Goal: Task Accomplishment & Management: Use online tool/utility

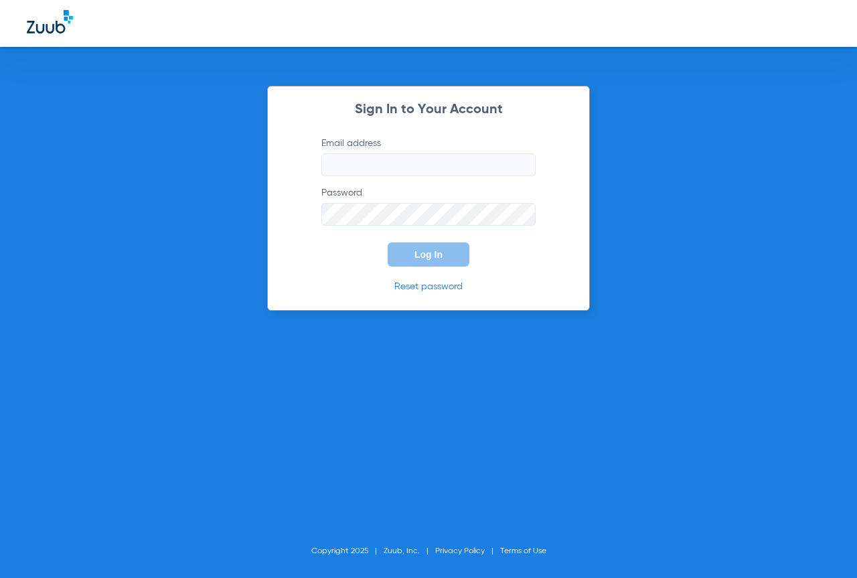
type input "fdomwsh@mydental.org"
click at [437, 246] on button "Log In" at bounding box center [429, 254] width 82 height 24
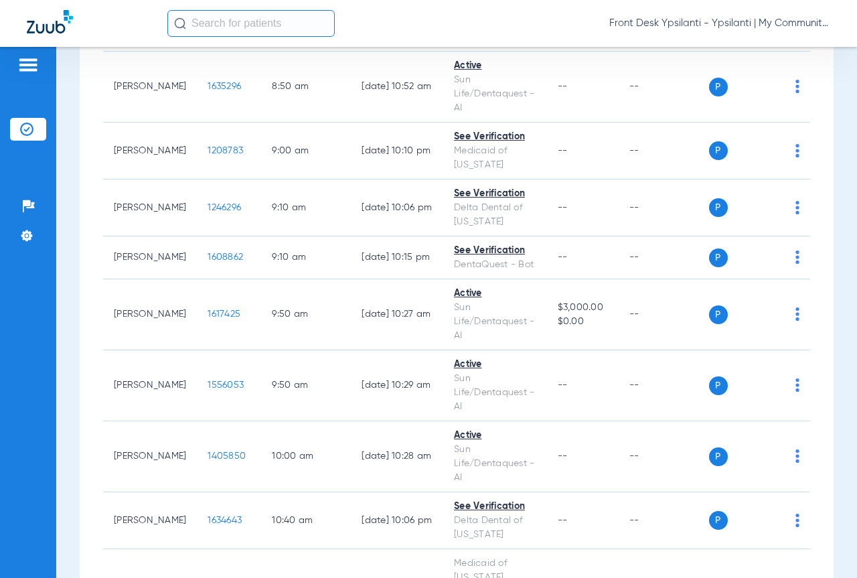
scroll to position [603, 0]
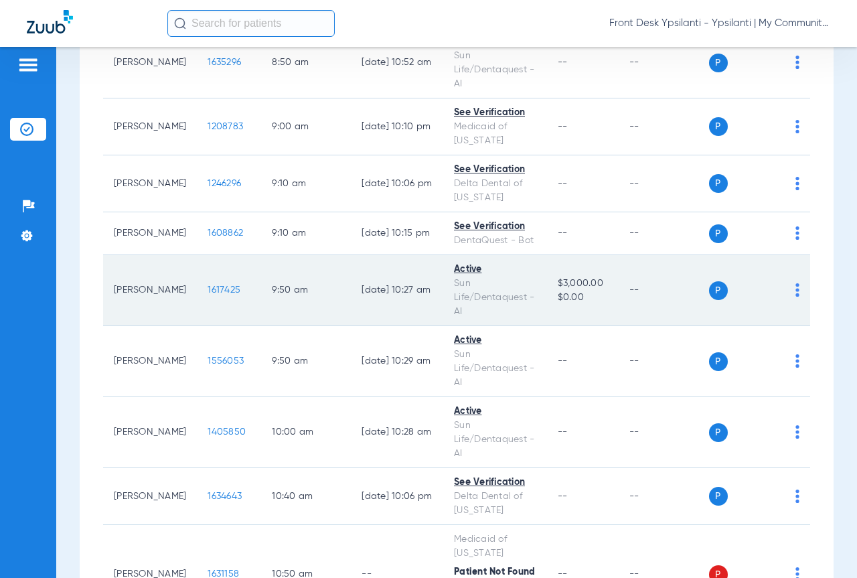
click at [210, 307] on td "1617425" at bounding box center [229, 290] width 64 height 71
click at [209, 295] on span "1617425" at bounding box center [224, 289] width 33 height 9
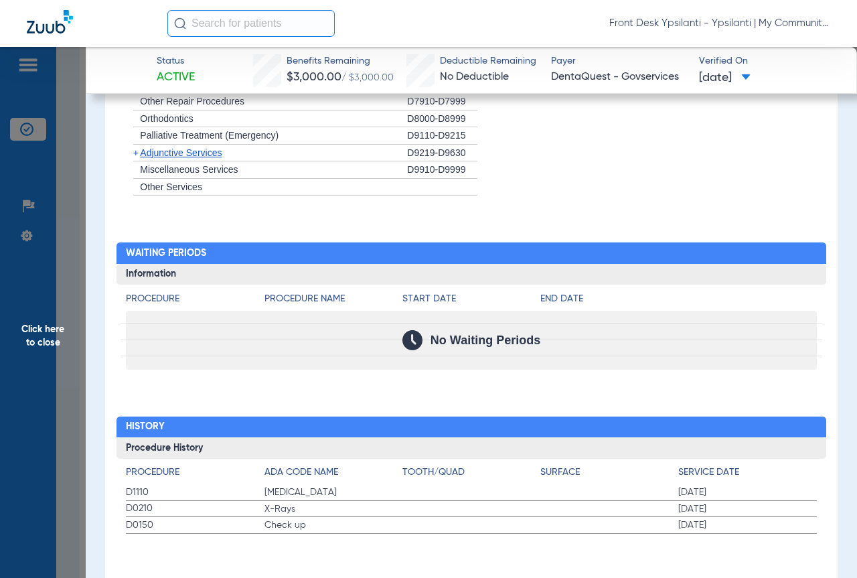
scroll to position [1100, 0]
drag, startPoint x: 56, startPoint y: 331, endPoint x: 319, endPoint y: 189, distance: 299.6
click at [56, 331] on span "Click here to close" at bounding box center [43, 336] width 86 height 578
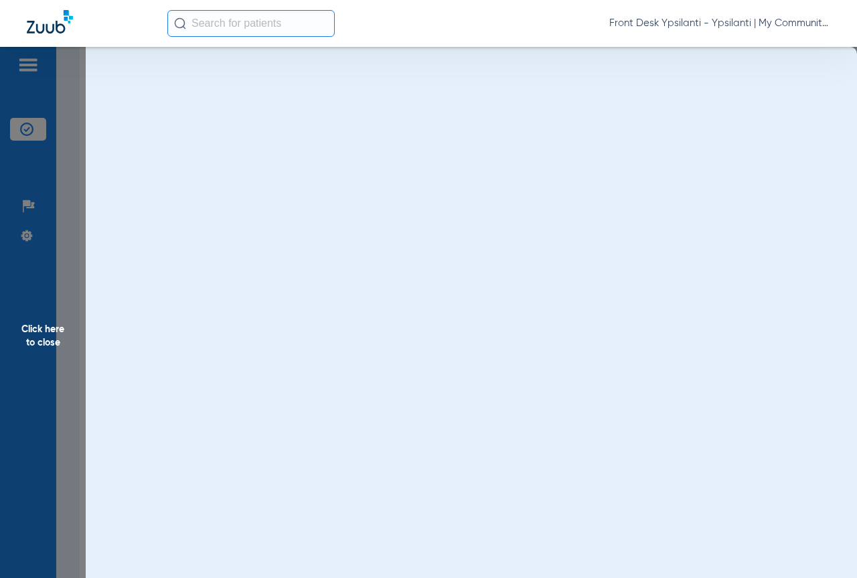
scroll to position [0, 0]
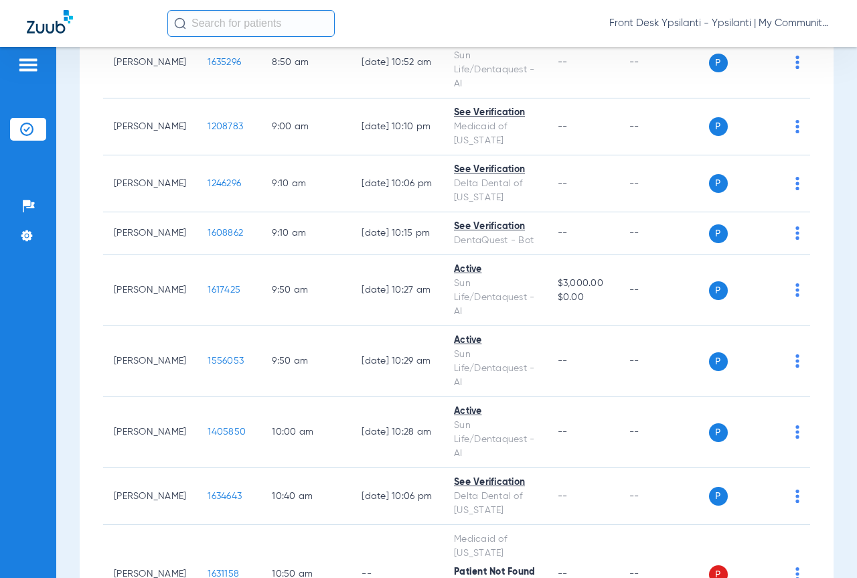
click at [257, 27] on input "text" at bounding box center [250, 23] width 167 height 27
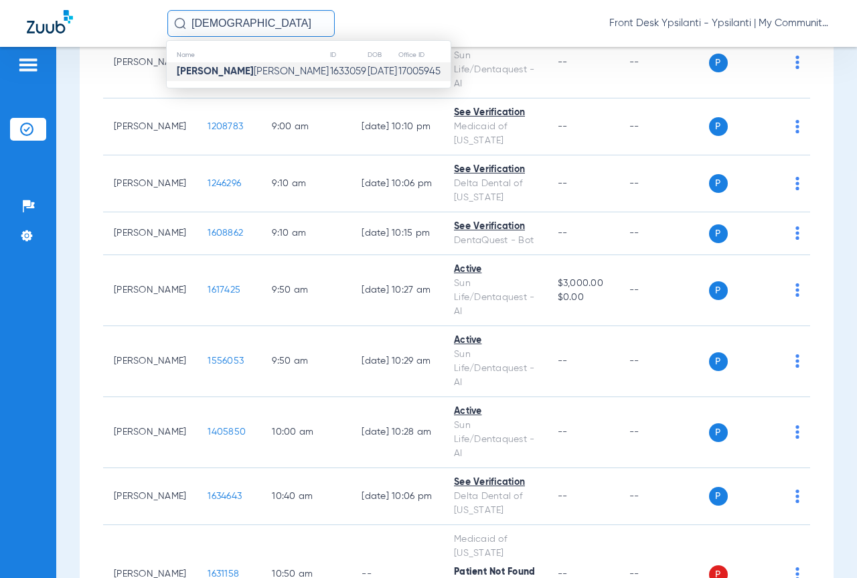
type input "shivani"
click at [329, 72] on td "1633059" at bounding box center [347, 71] width 37 height 19
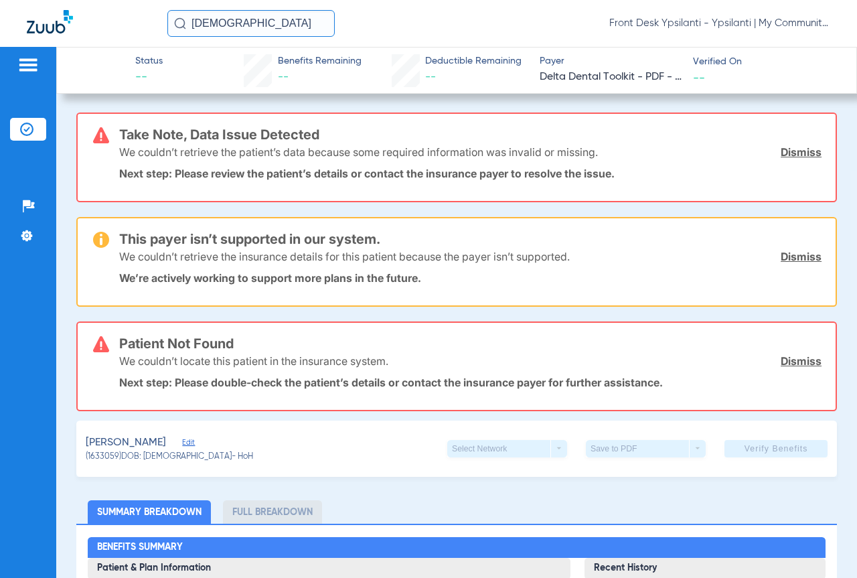
click at [800, 153] on link "Dismiss" at bounding box center [801, 151] width 41 height 13
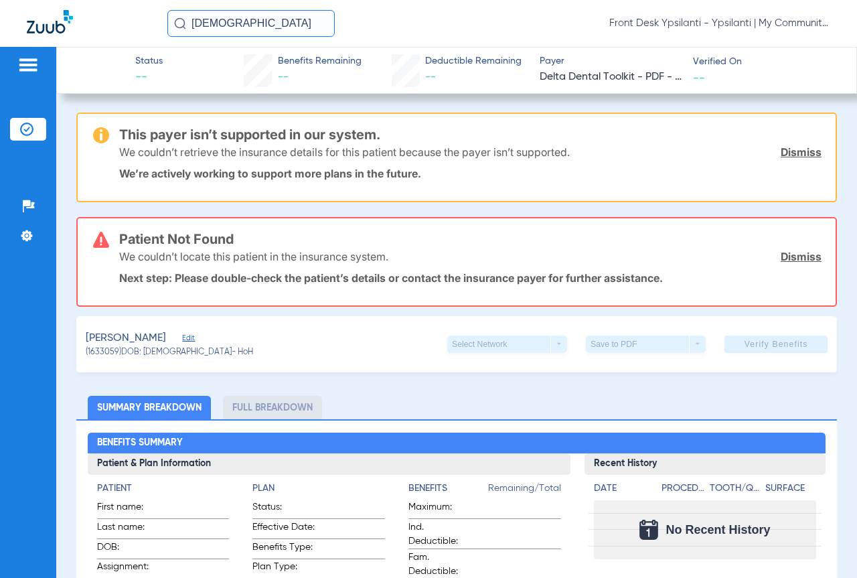
click at [800, 153] on link "Dismiss" at bounding box center [801, 151] width 41 height 13
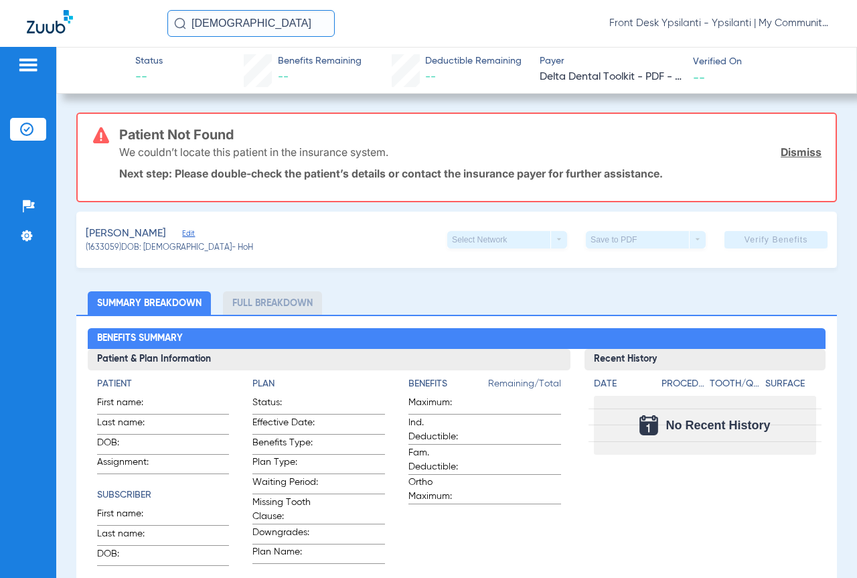
click at [797, 155] on link "Dismiss" at bounding box center [801, 151] width 41 height 13
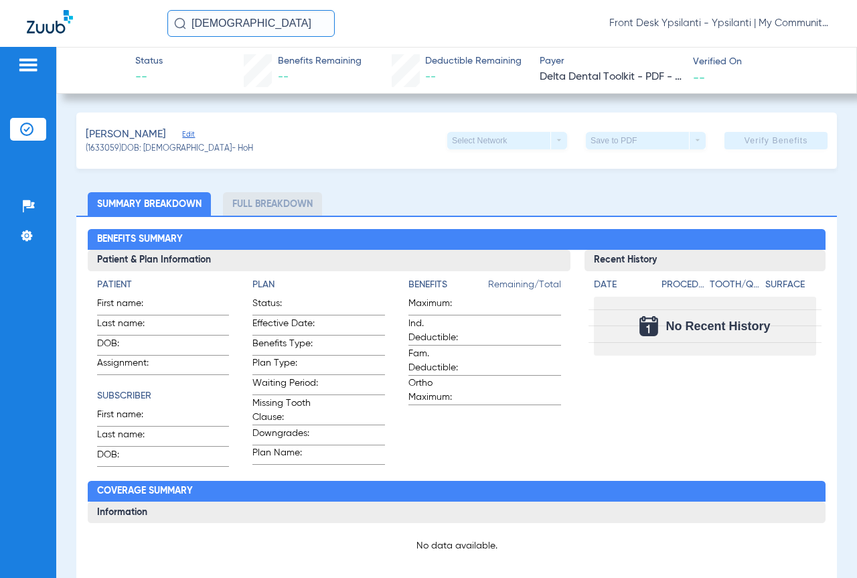
click at [755, 132] on app-verify-button "Verify Benefits" at bounding box center [775, 140] width 103 height 17
click at [755, 133] on app-verify-button "Verify Benefits" at bounding box center [775, 140] width 103 height 17
